Goal: Task Accomplishment & Management: Manage account settings

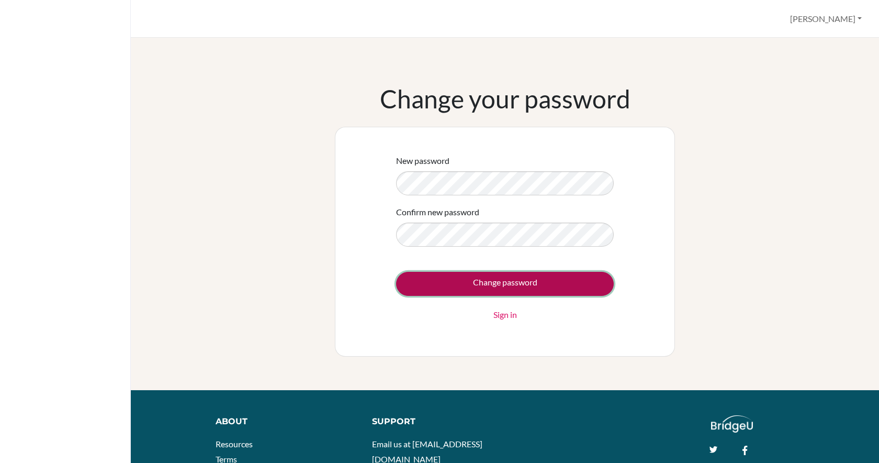
click at [458, 284] on input "Change password" at bounding box center [505, 284] width 218 height 24
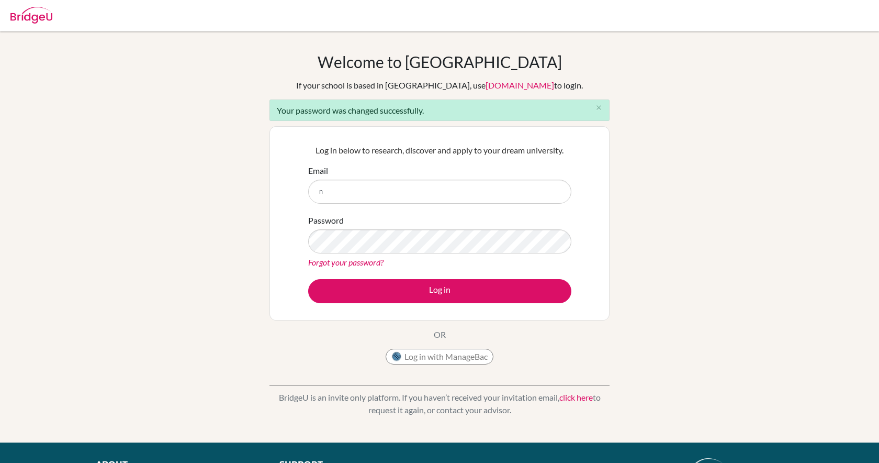
type input "[EMAIL_ADDRESS][DOMAIN_NAME]"
click at [308, 279] on button "Log in" at bounding box center [439, 291] width 263 height 24
